Goal: Task Accomplishment & Management: Use online tool/utility

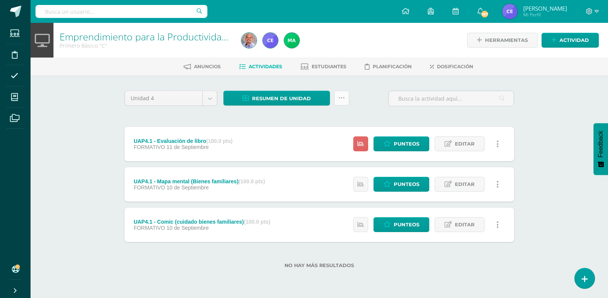
click at [341, 97] on icon at bounding box center [341, 98] width 6 height 6
click at [91, 107] on div "Emprendimiento para la Productividad y Robótica Primero Básico "C" Herramientas…" at bounding box center [319, 158] width 577 height 270
click at [341, 98] on icon at bounding box center [341, 98] width 6 height 6
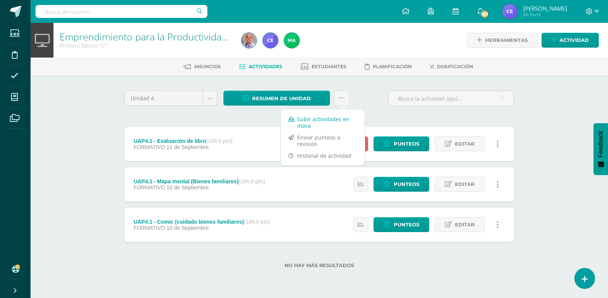
click at [325, 119] on link "Subir actividades en masa" at bounding box center [322, 122] width 84 height 18
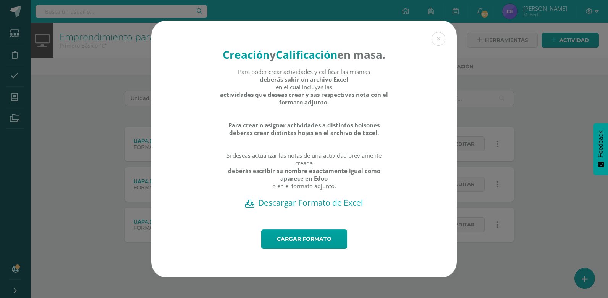
click at [301, 208] on h2 "Descargar Formato de Excel" at bounding box center [303, 203] width 279 height 11
